Goal: Information Seeking & Learning: Get advice/opinions

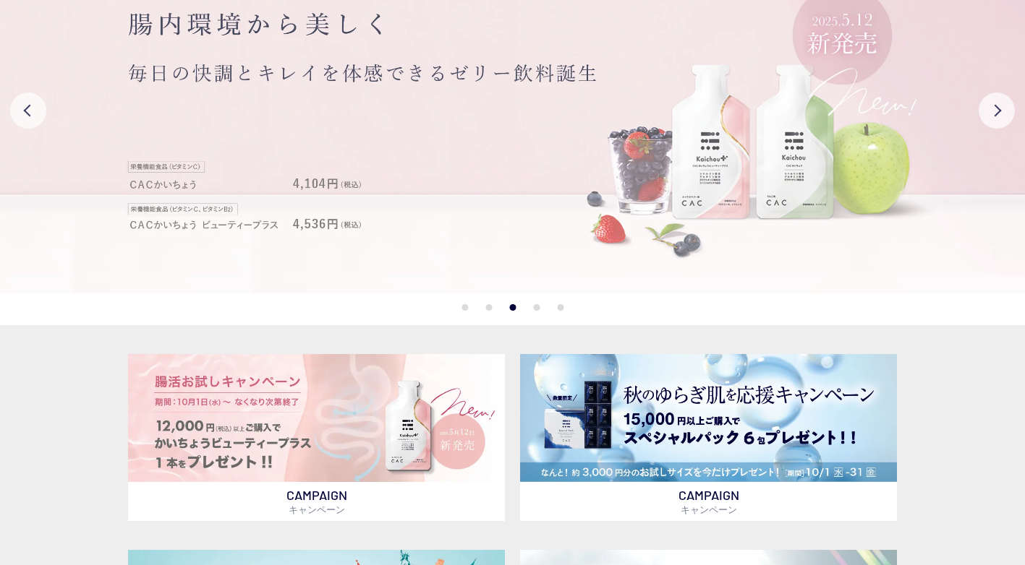
scroll to position [217, 0]
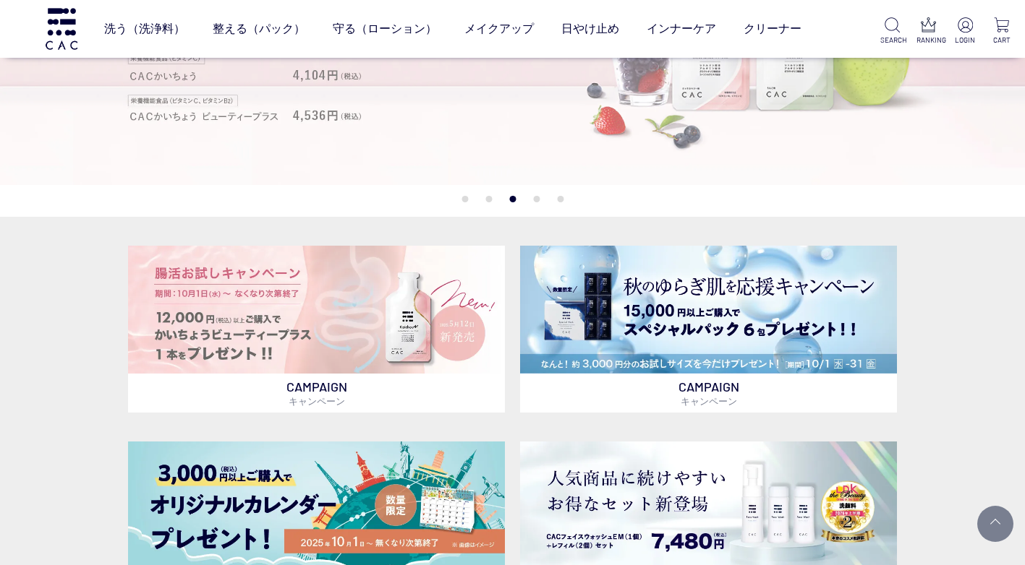
click at [803, 150] on img at bounding box center [512, 2] width 1025 height 366
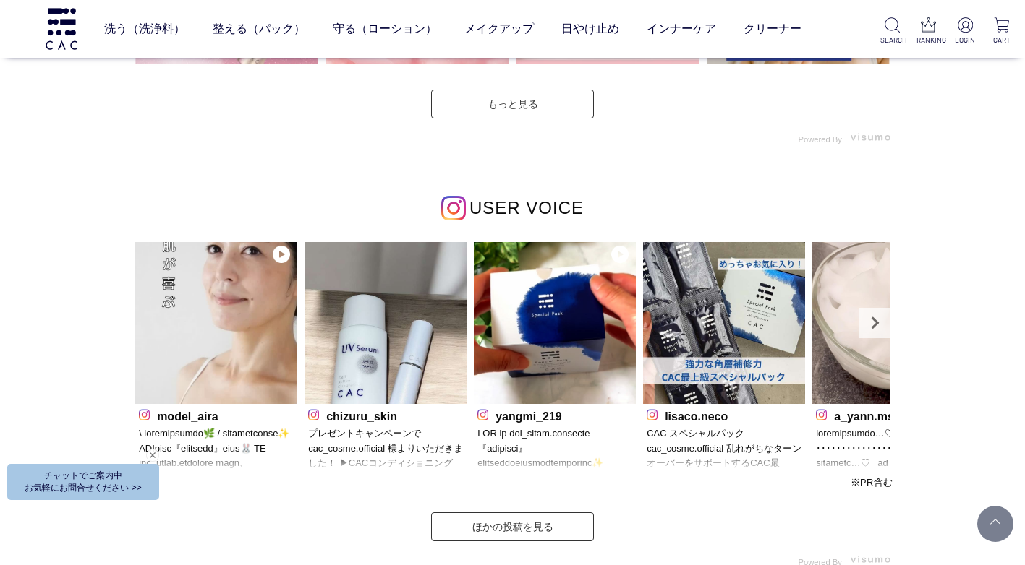
scroll to position [4050, 0]
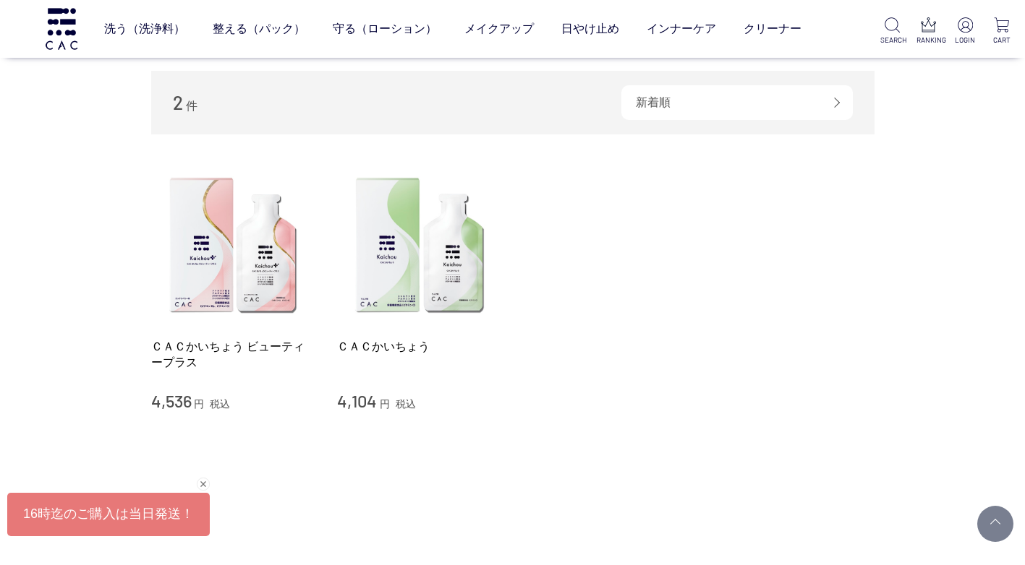
scroll to position [217, 0]
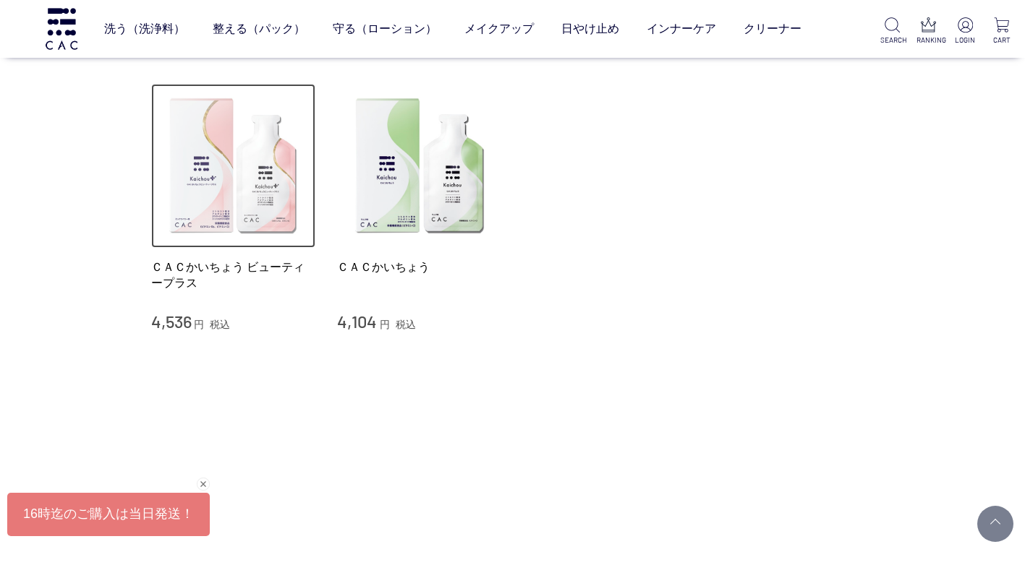
click at [254, 202] on img at bounding box center [233, 166] width 165 height 165
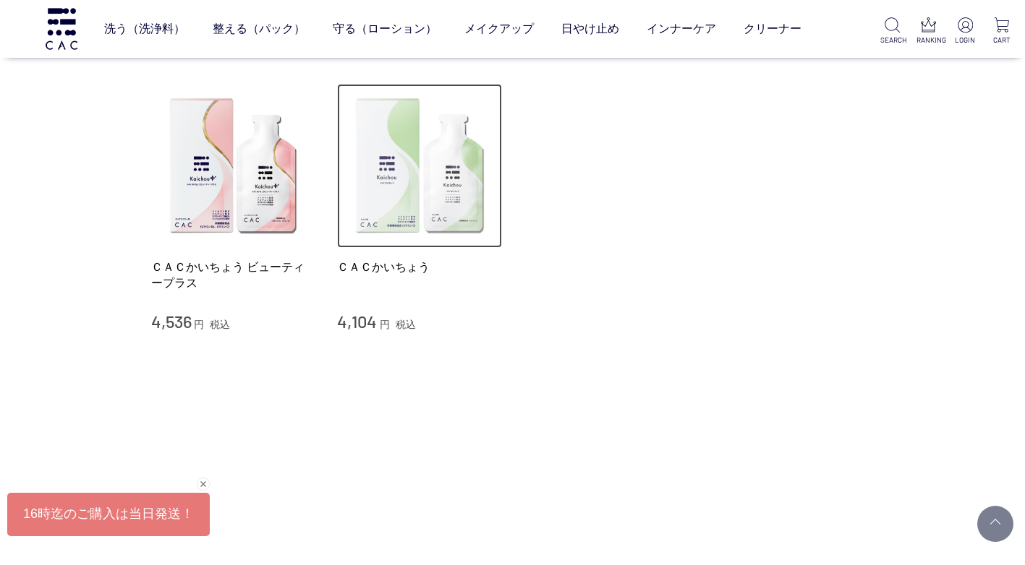
click at [419, 146] on img at bounding box center [419, 166] width 165 height 165
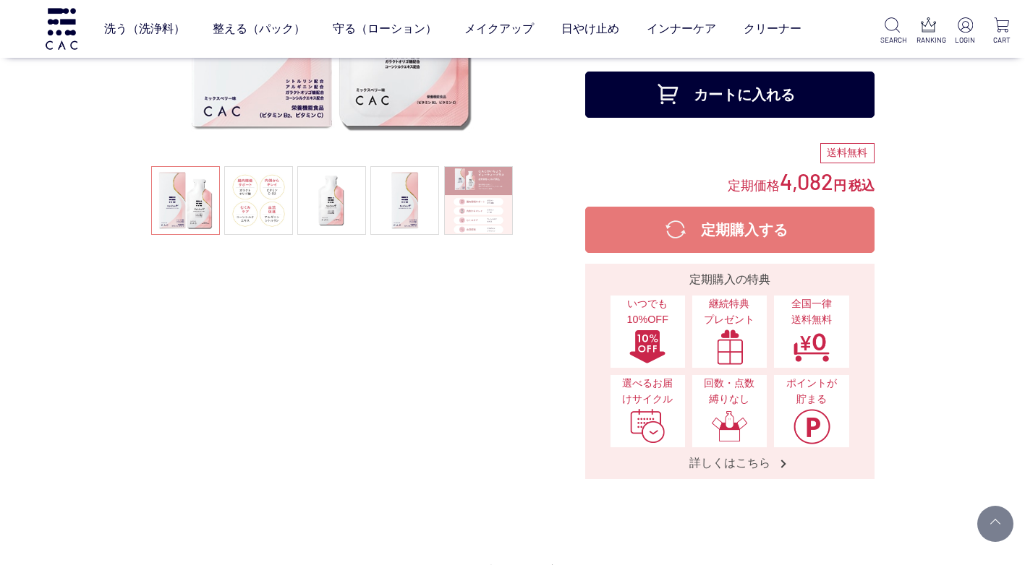
scroll to position [72, 0]
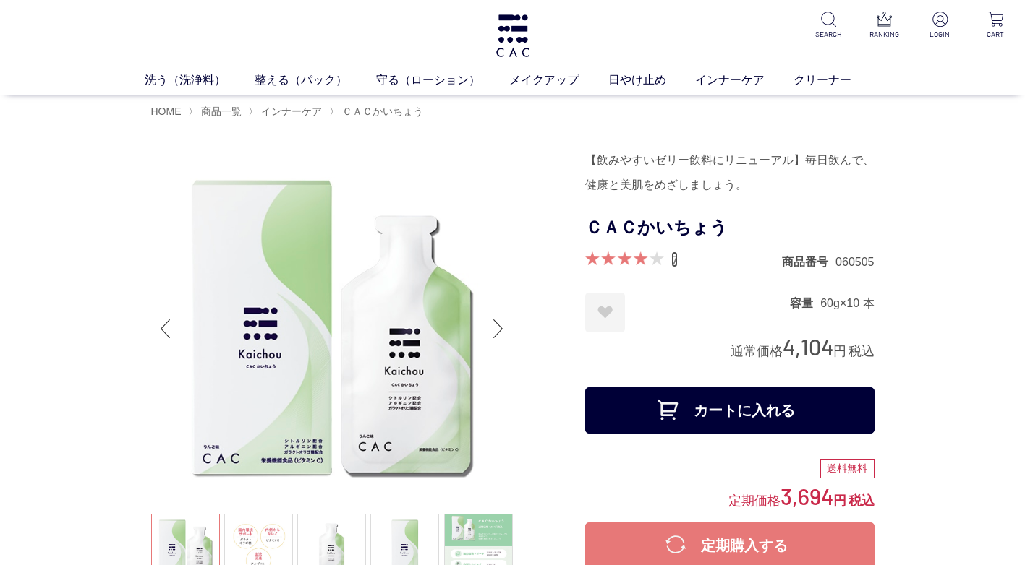
click at [675, 257] on link "7" at bounding box center [674, 260] width 7 height 16
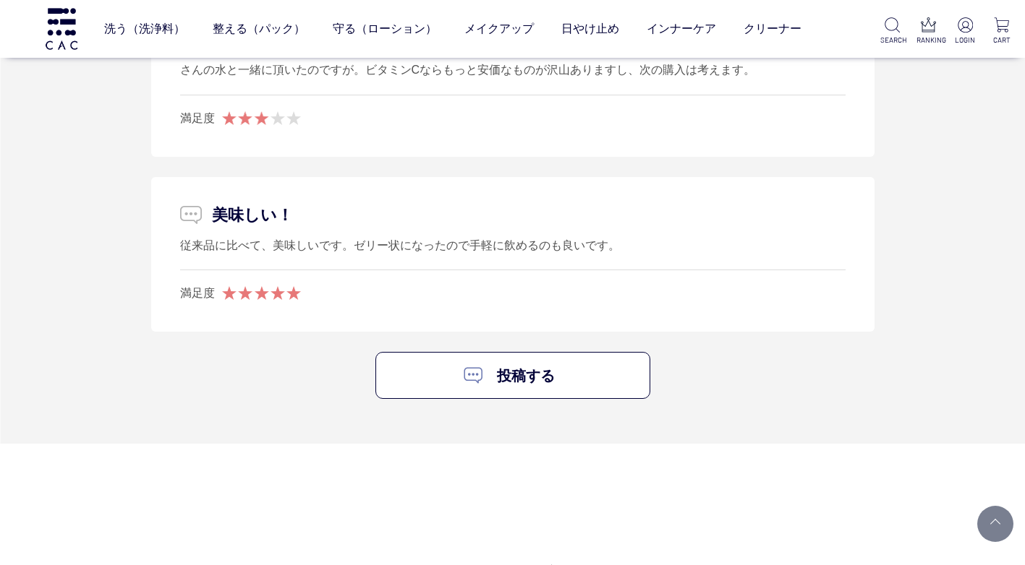
scroll to position [6273, 0]
